Goal: Task Accomplishment & Management: Manage account settings

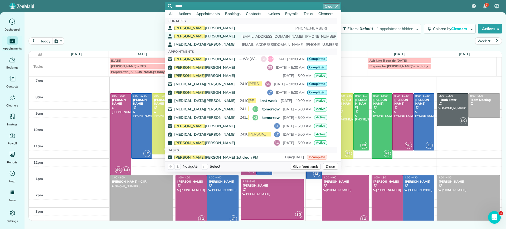
type input "*****"
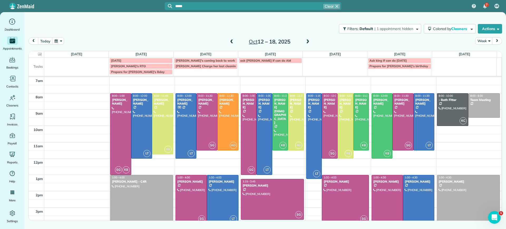
click at [194, 36] on span "Bryan Killian" at bounding box center [204, 36] width 61 height 5
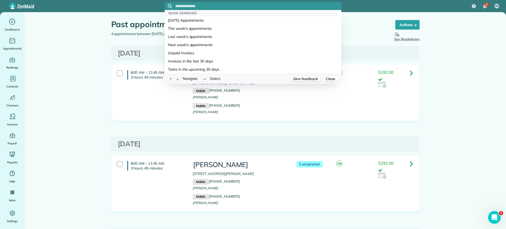
click at [270, 5] on input "text" at bounding box center [258, 6] width 166 height 4
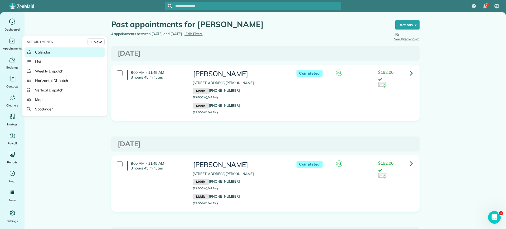
click at [31, 53] on icon at bounding box center [29, 52] width 4 height 4
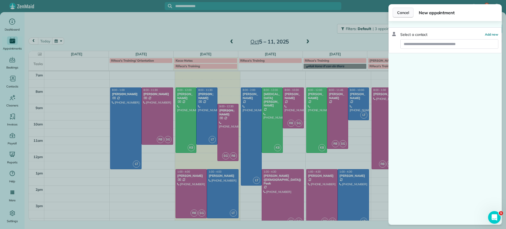
click at [407, 12] on span "Cancel" at bounding box center [403, 12] width 12 height 5
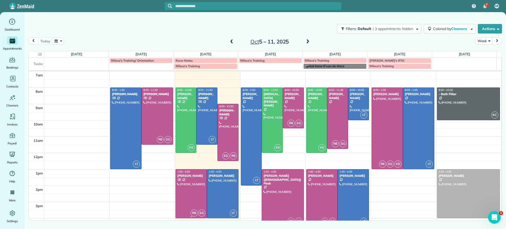
click at [201, 182] on div at bounding box center [191, 193] width 31 height 48
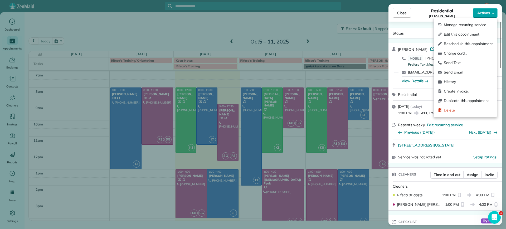
click at [489, 11] on span "Actions" at bounding box center [483, 12] width 13 height 5
click at [174, 198] on div "Close Residential Tracy Jones Actions Status Active Tracy Jones · Open profile …" at bounding box center [253, 114] width 506 height 229
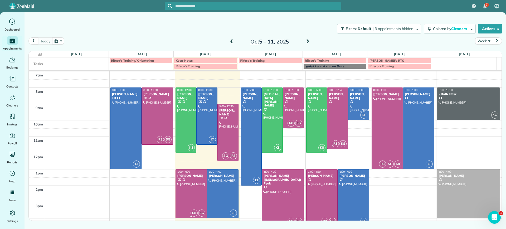
click at [186, 189] on div at bounding box center [191, 193] width 31 height 48
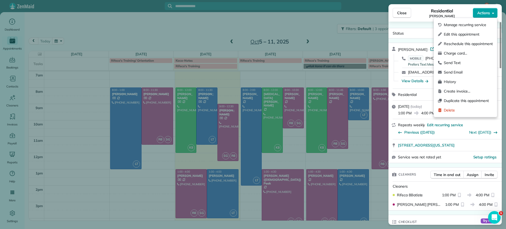
click at [481, 16] on button "Actions" at bounding box center [485, 13] width 25 height 10
click at [423, 25] on div "Status Active Tracy Jones · Open profile MOBILE (703) 231-6094 Prefers Text Mes…" at bounding box center [444, 123] width 113 height 203
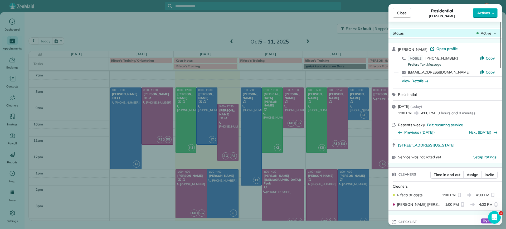
click at [453, 33] on div "Status Active" at bounding box center [444, 33] width 111 height 8
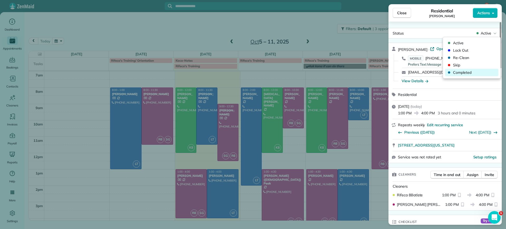
click at [461, 74] on span "Completed" at bounding box center [475, 72] width 44 height 5
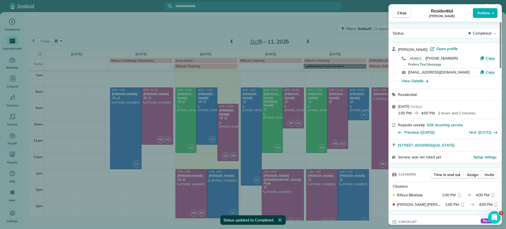
click at [224, 190] on div "Close Residential Tracy Jones Actions Status Completed Tracy Jones · Open profi…" at bounding box center [253, 114] width 506 height 229
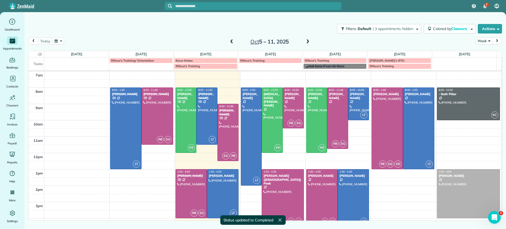
click at [224, 190] on div at bounding box center [222, 193] width 31 height 48
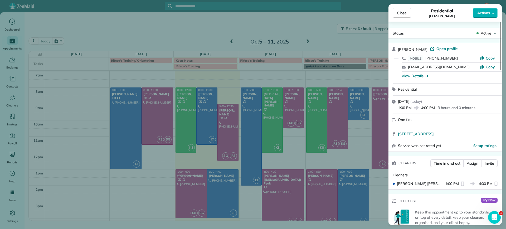
click at [486, 33] on span "Active" at bounding box center [486, 33] width 11 height 5
click at [464, 70] on span "Completed" at bounding box center [475, 72] width 44 height 5
click at [134, 34] on div "Close Residential Michelle Welch Actions Status Completed Michelle Welch · Open…" at bounding box center [253, 114] width 506 height 229
